Goal: Task Accomplishment & Management: Manage account settings

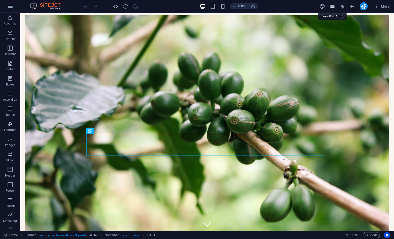
click at [333, 6] on icon "pages" at bounding box center [333, 7] width 6 height 6
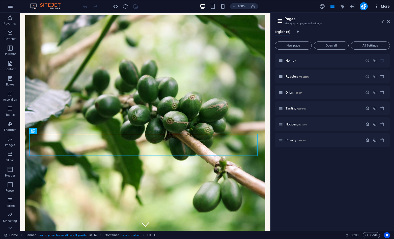
click at [382, 6] on span "More" at bounding box center [382, 6] width 16 height 5
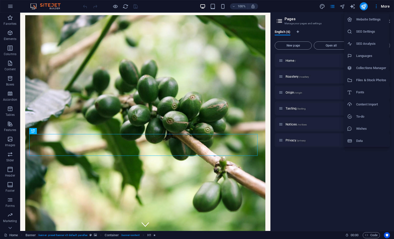
click at [363, 19] on h6 "Website Settings" at bounding box center [372, 19] width 30 height 6
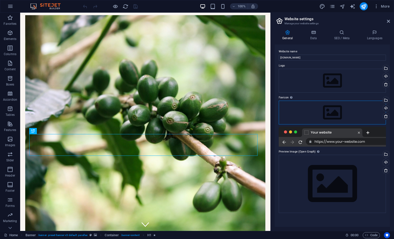
click at [321, 113] on div "Drag files here, click to choose files or select files from Files or our free s…" at bounding box center [332, 113] width 107 height 24
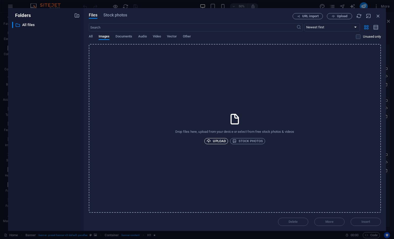
click at [212, 138] on span "Upload" at bounding box center [216, 141] width 19 height 6
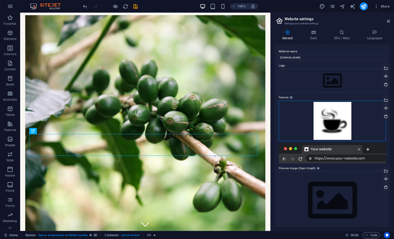
click at [337, 118] on div "Drag files here, click to choose files or select files from Files or our free s…" at bounding box center [332, 121] width 107 height 40
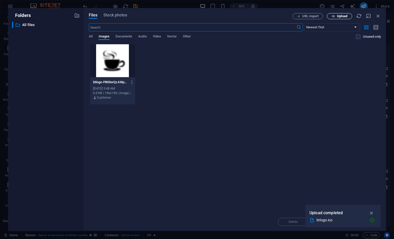
click at [337, 15] on span "Upload" at bounding box center [342, 16] width 10 height 3
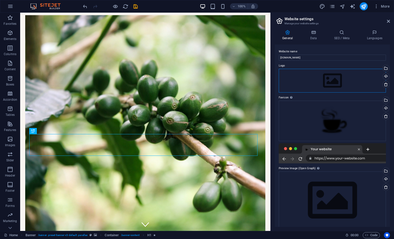
click at [326, 76] on div "Drag files here, click to choose files or select files from Files or our free s…" at bounding box center [332, 81] width 107 height 24
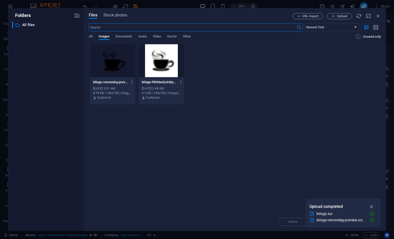
click at [106, 65] on div at bounding box center [112, 60] width 45 height 33
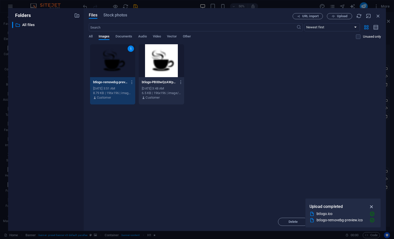
click at [372, 205] on icon "button" at bounding box center [372, 207] width 6 height 6
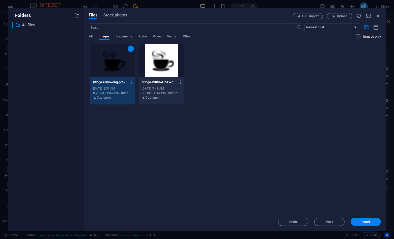
click at [377, 224] on button "Insert" at bounding box center [366, 221] width 30 height 8
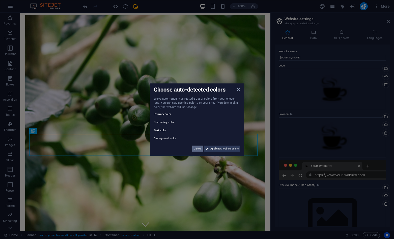
drag, startPoint x: 196, startPoint y: 148, endPoint x: 176, endPoint y: 136, distance: 23.6
click at [196, 148] on span "Cancel" at bounding box center [198, 148] width 8 height 6
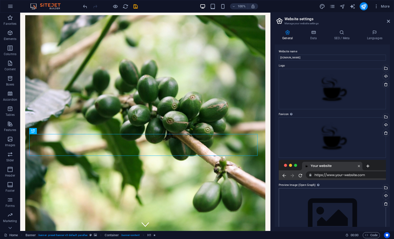
scroll to position [23, 0]
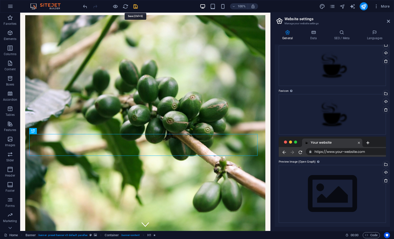
click at [137, 6] on icon "save" at bounding box center [136, 7] width 6 height 6
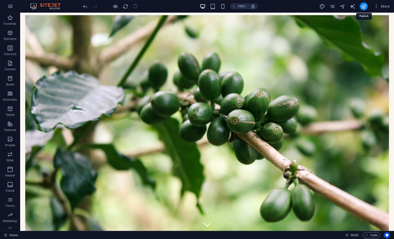
click at [363, 4] on icon "publish" at bounding box center [364, 7] width 6 height 6
